Goal: Book appointment/travel/reservation

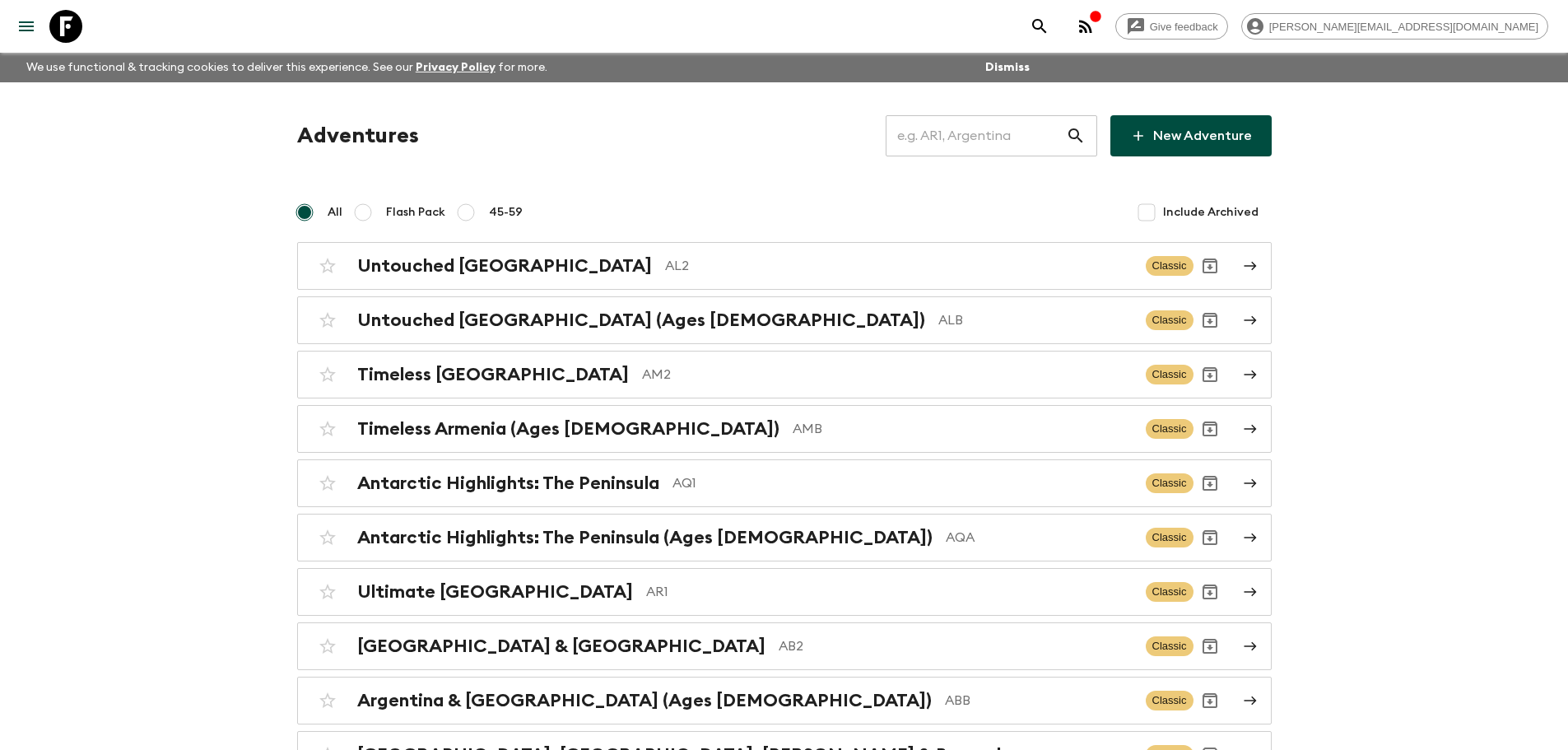
click at [1036, 131] on input "text" at bounding box center [976, 136] width 180 height 46
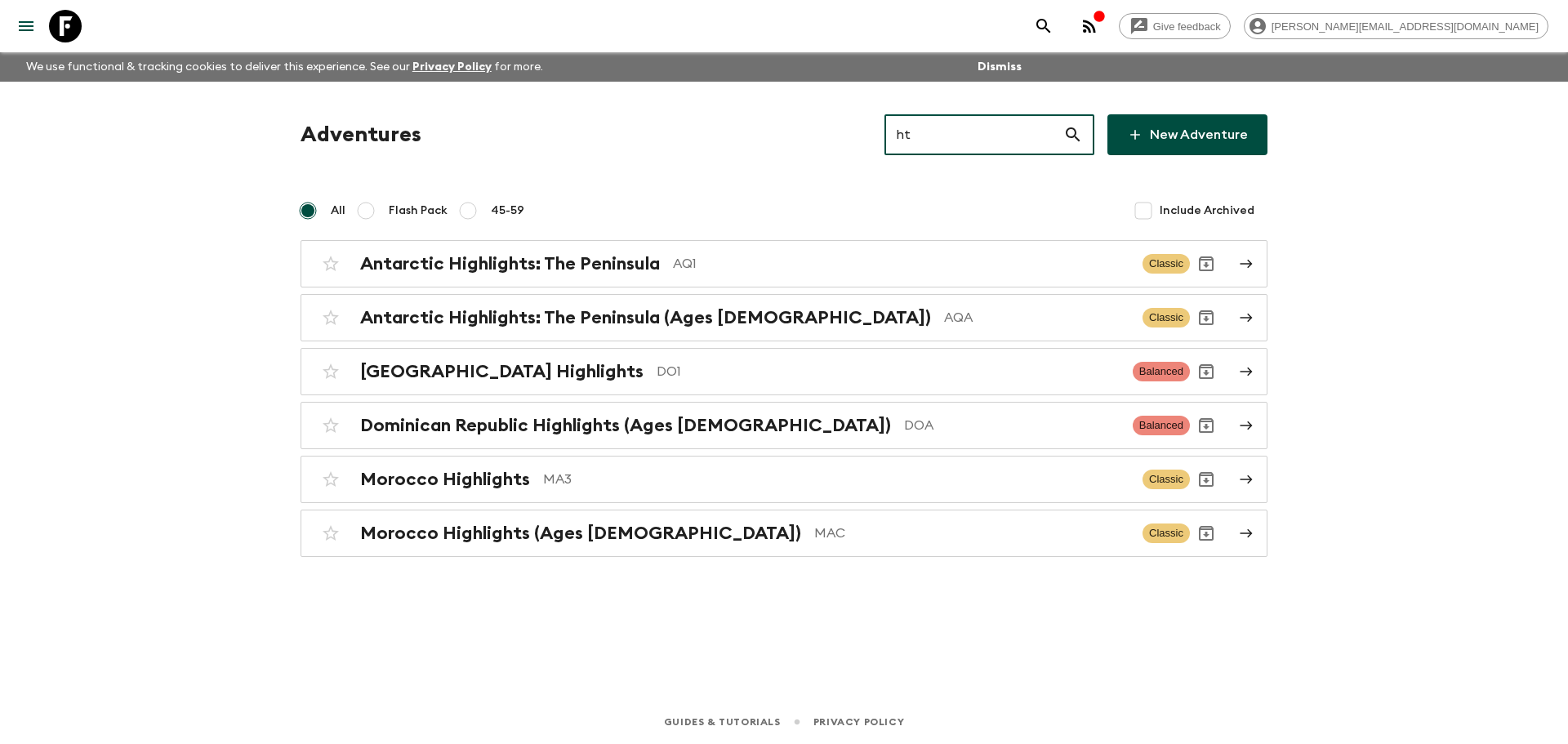
type input "h"
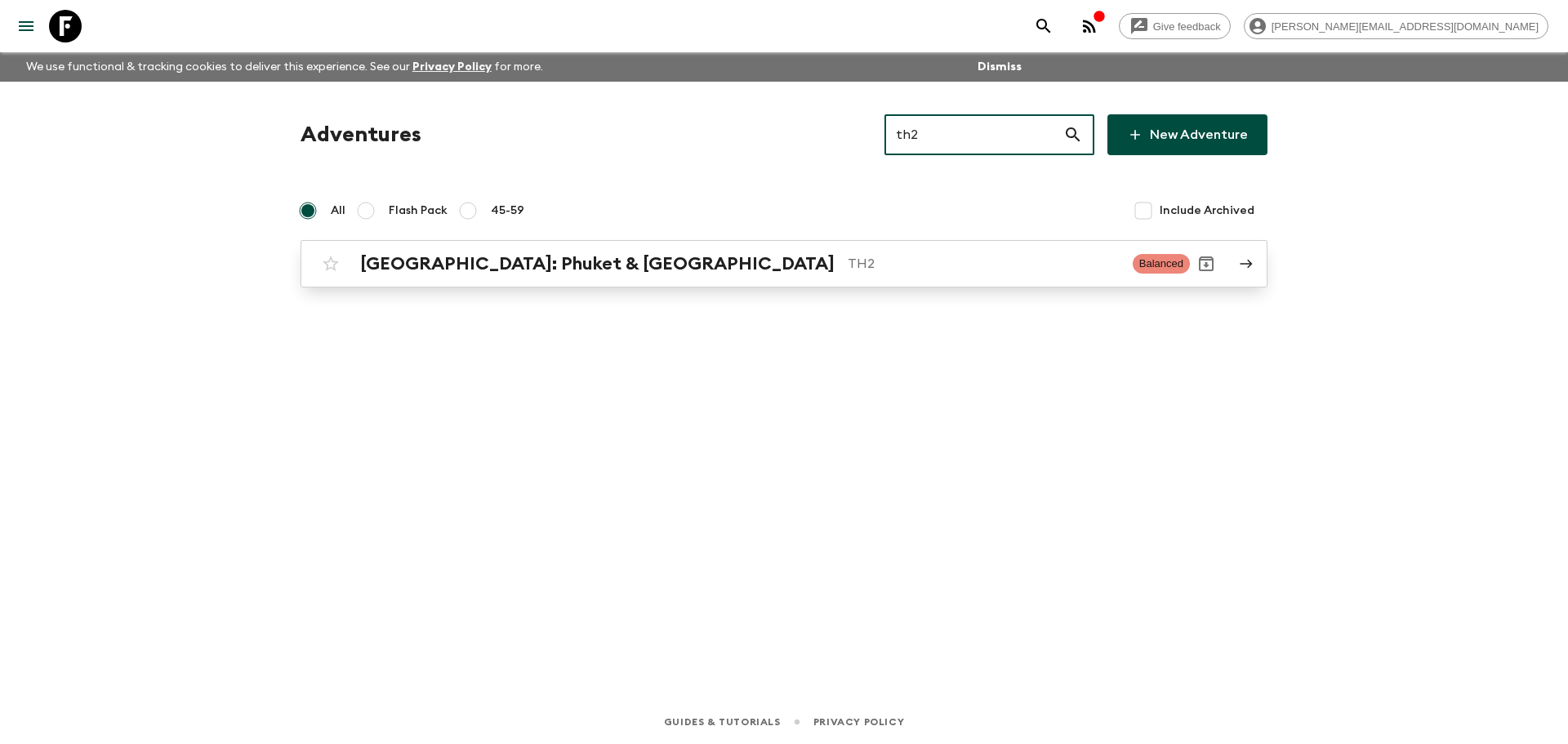
type input "th2"
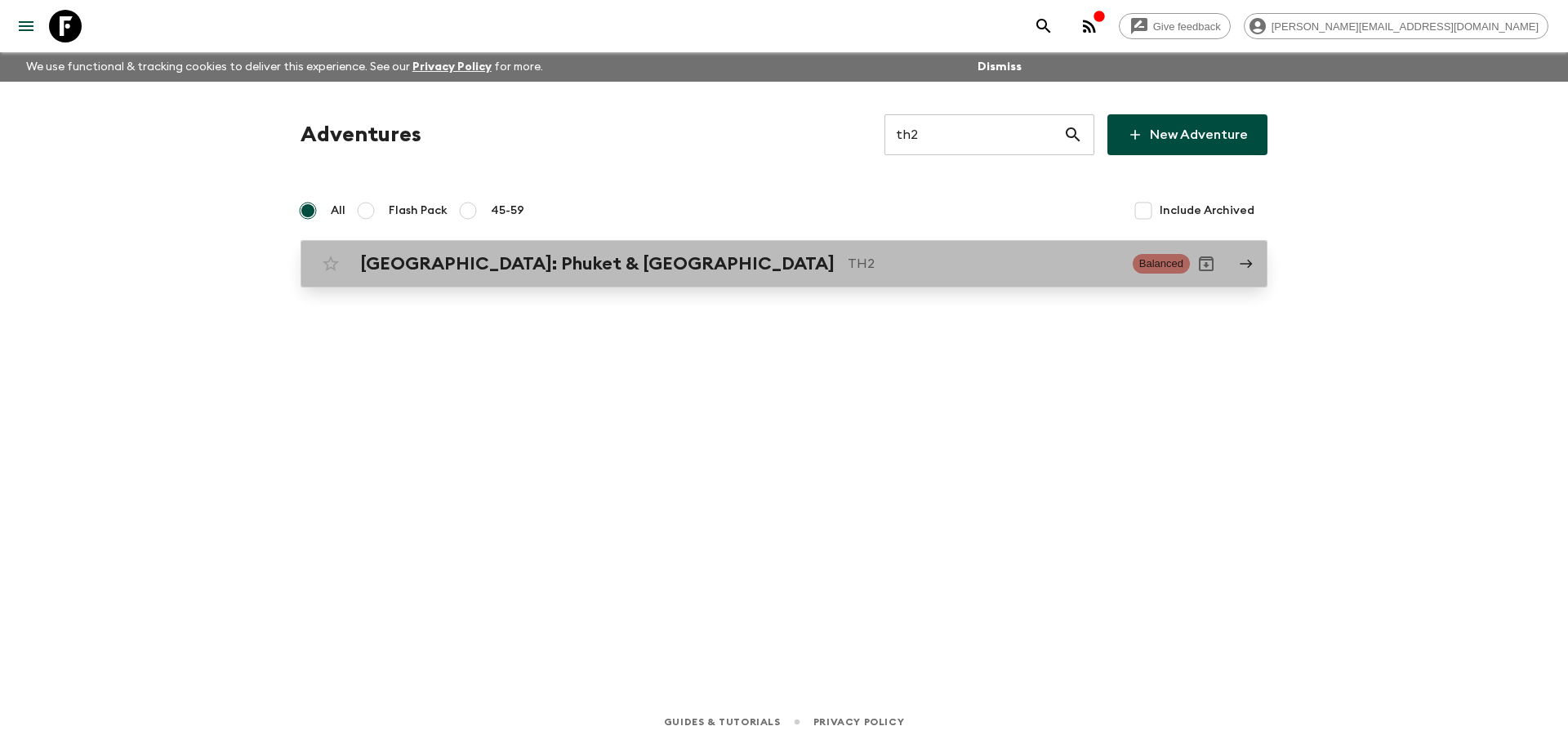
click at [938, 244] on link "Thailand: Phuket & Andaman Coast TH2 Balanced" at bounding box center [784, 263] width 967 height 47
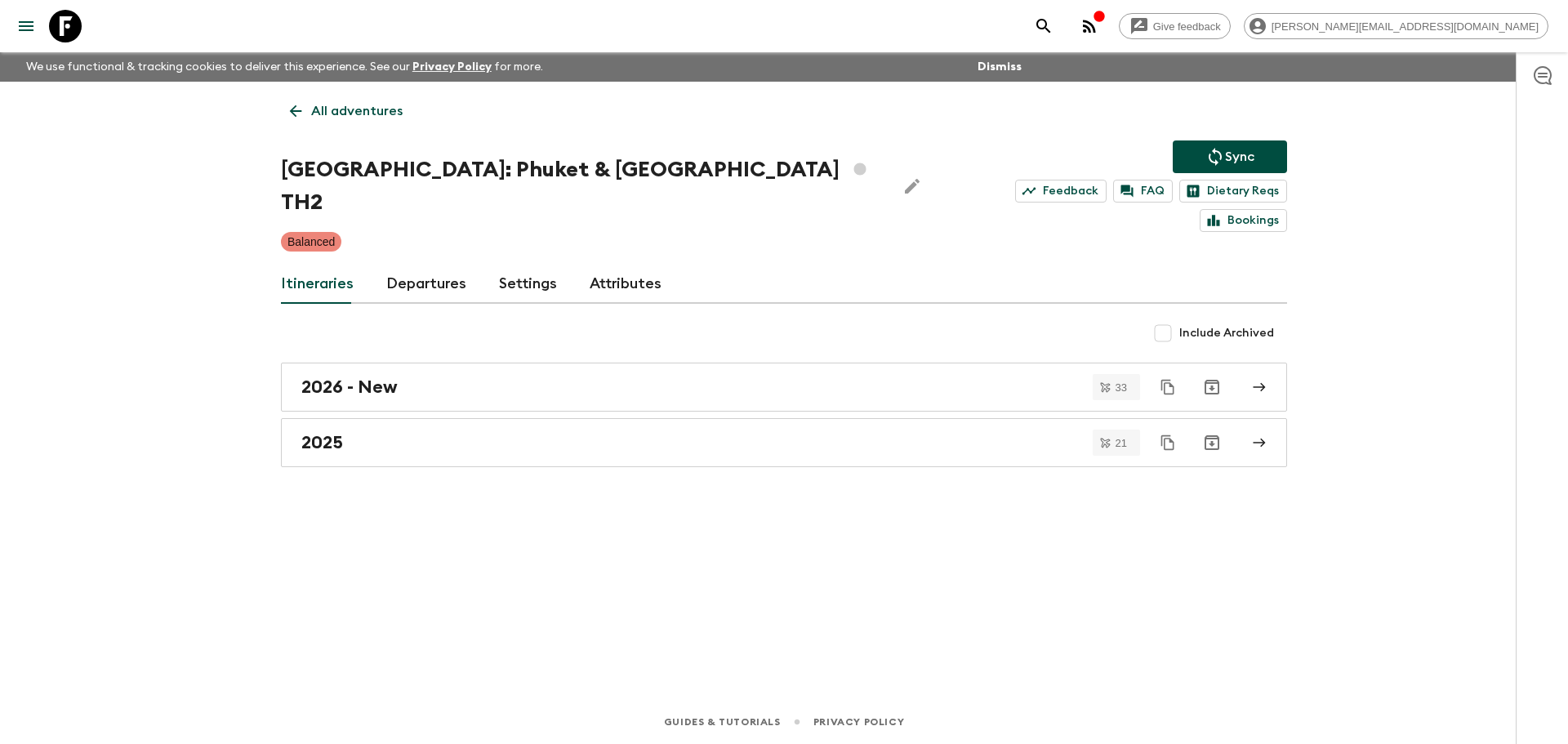
click at [403, 265] on link "Departures" at bounding box center [426, 284] width 80 height 39
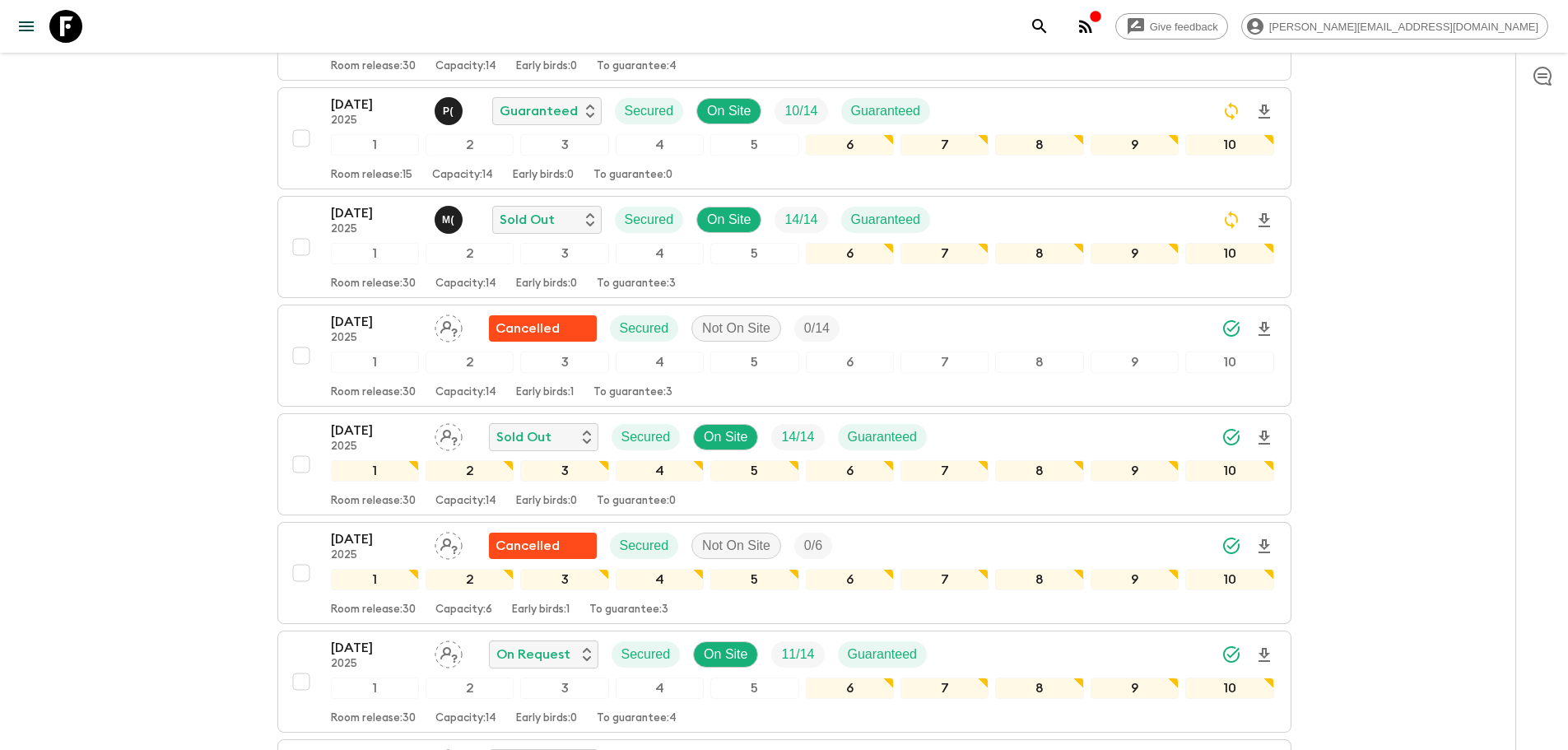
scroll to position [1274, 0]
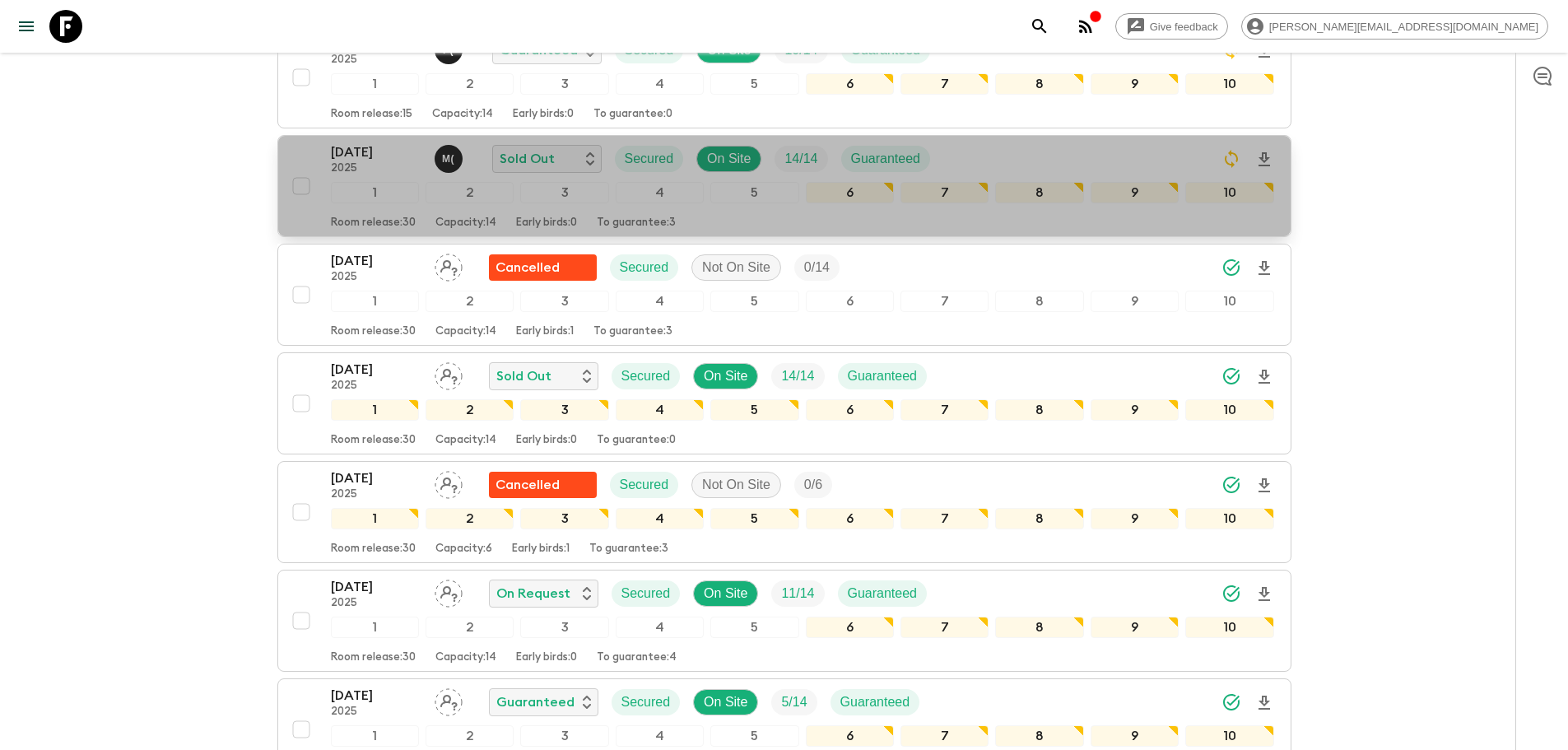
click at [418, 142] on p "06 Nov 2025" at bounding box center [376, 152] width 91 height 19
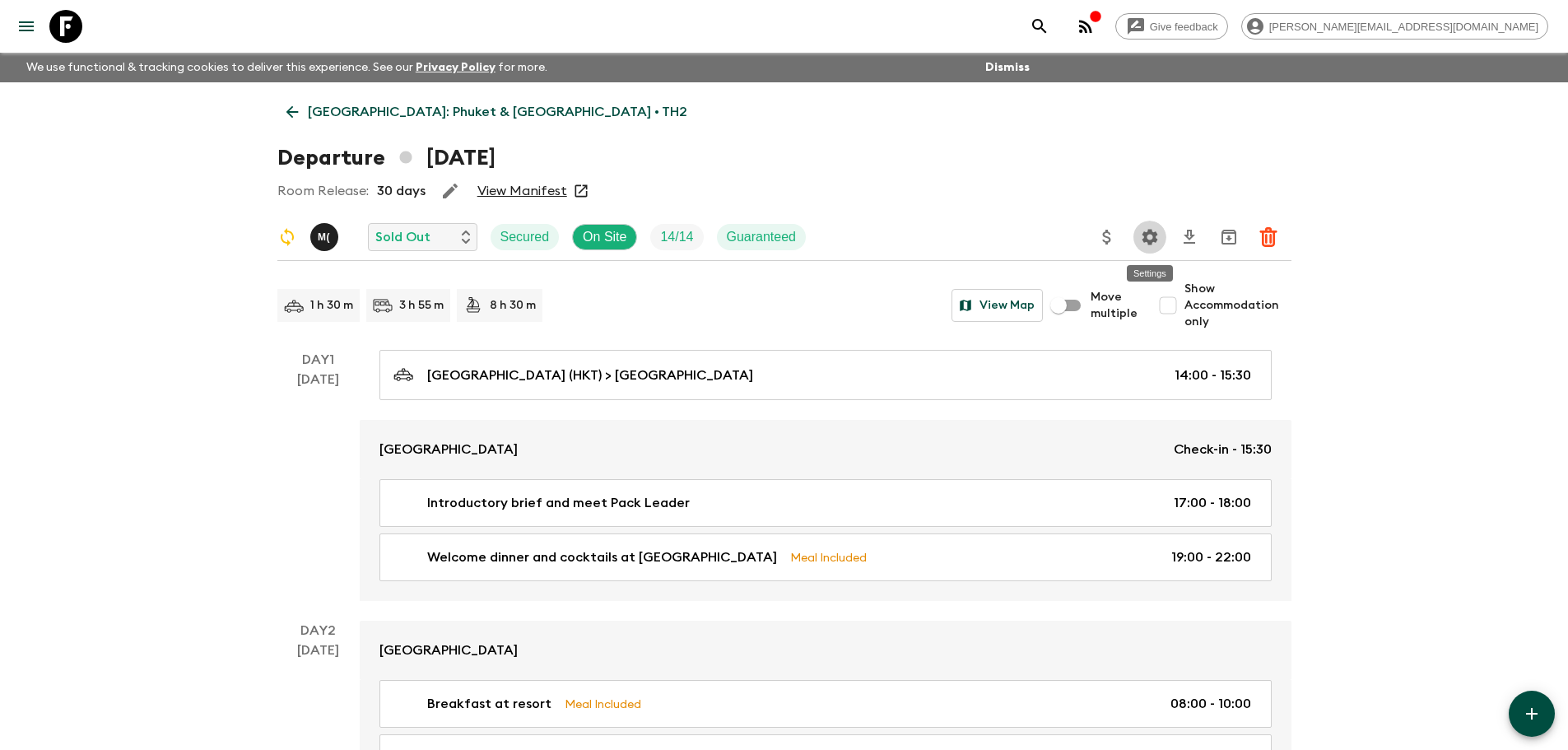
click at [1148, 233] on icon "Settings" at bounding box center [1149, 237] width 15 height 15
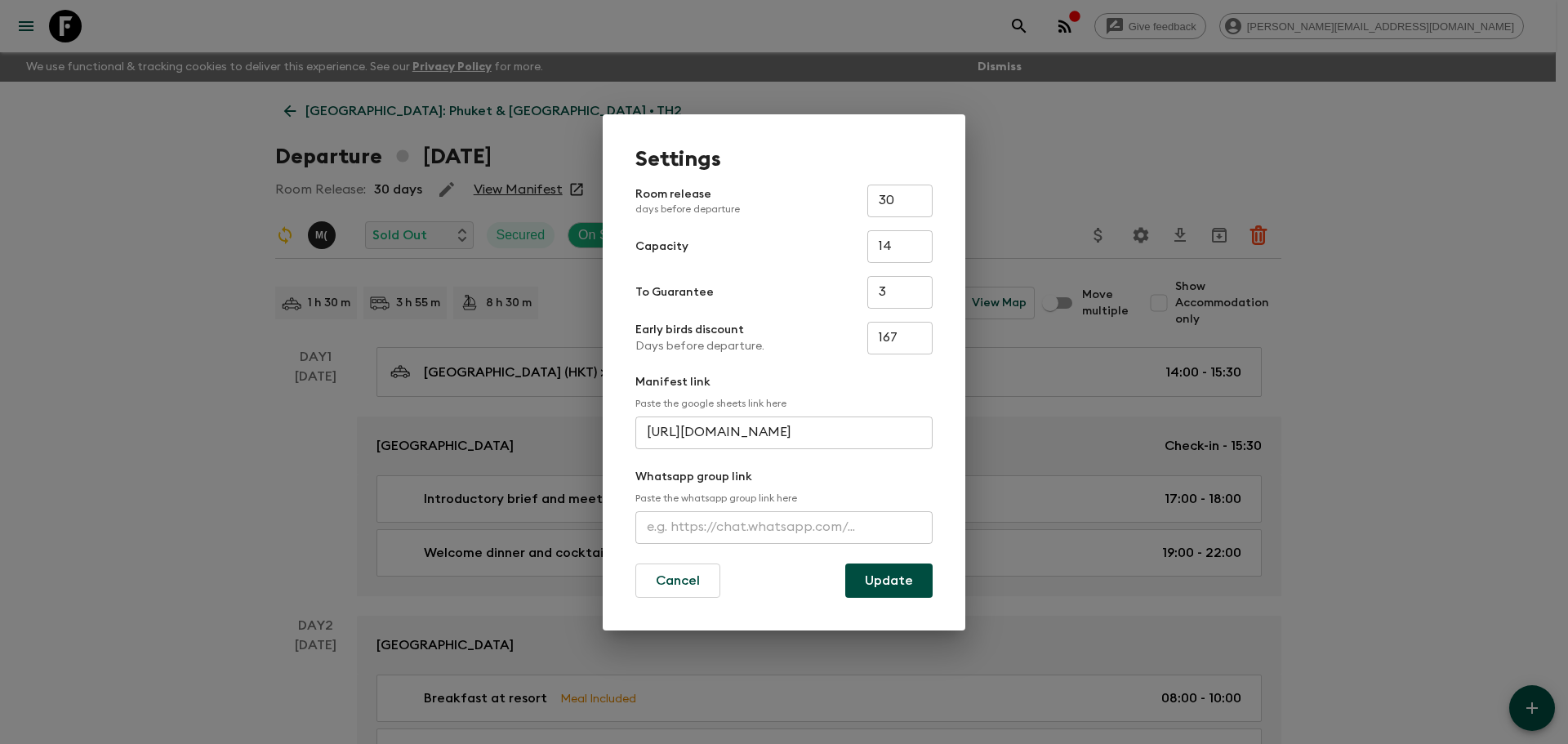
click at [1057, 124] on div "Settings Room release days before departure 30 ​ Capacity 14 ​ To Guarantee 3 ​…" at bounding box center [784, 372] width 1568 height 744
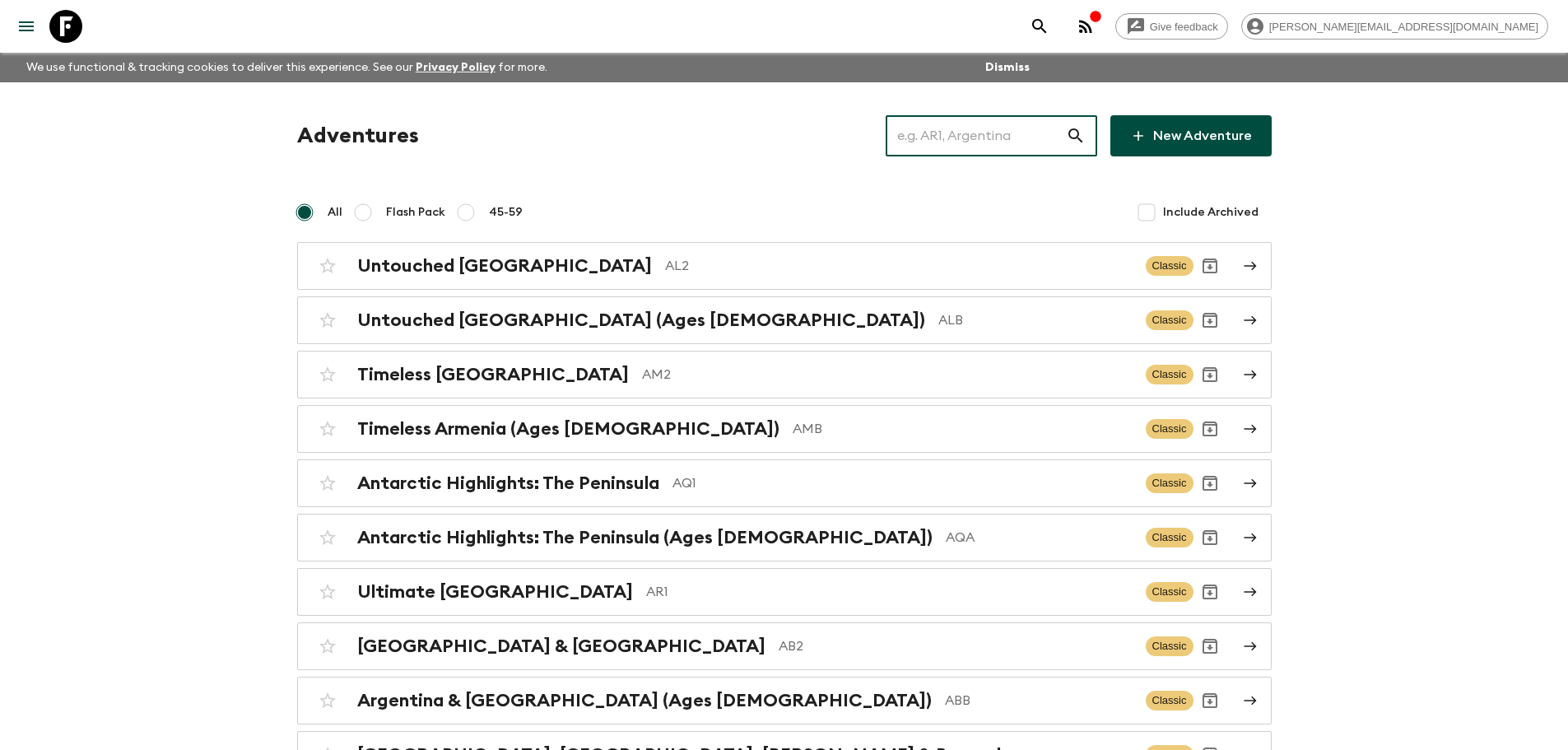
click at [1015, 141] on input "text" at bounding box center [976, 136] width 180 height 46
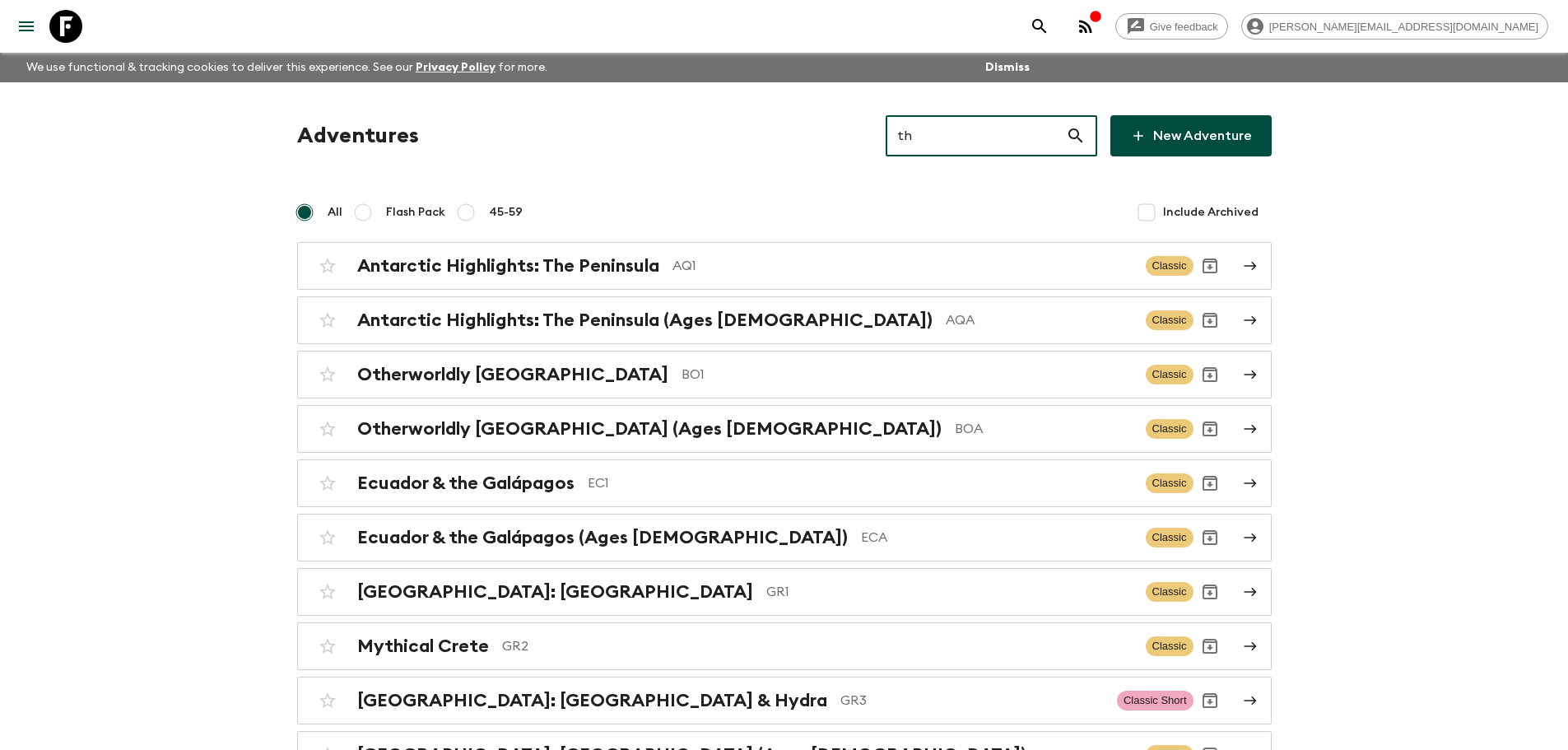
type input "th1"
